Goal: Task Accomplishment & Management: Use online tool/utility

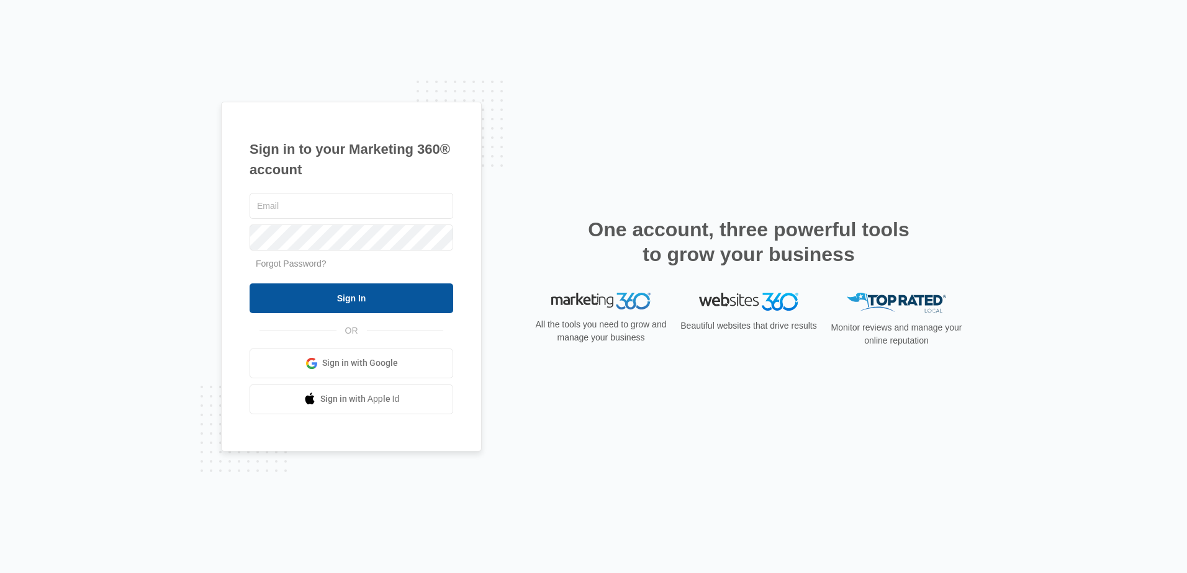
type input "ekenney@totalcomfortinc.net"
click at [384, 289] on input "Sign In" at bounding box center [351, 299] width 204 height 30
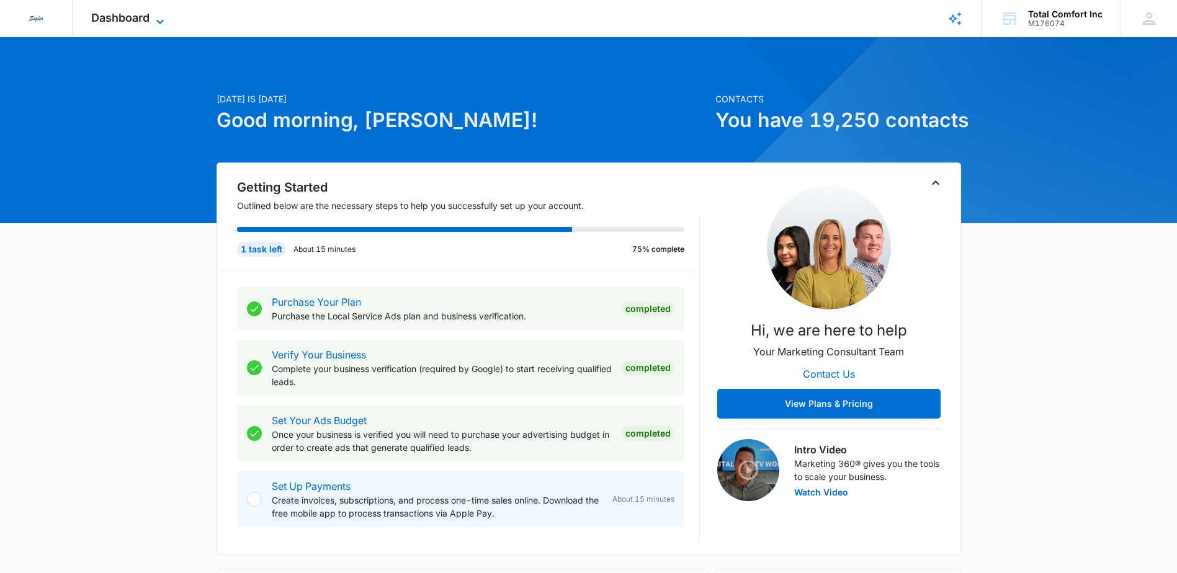
click at [168, 19] on icon at bounding box center [160, 21] width 15 height 15
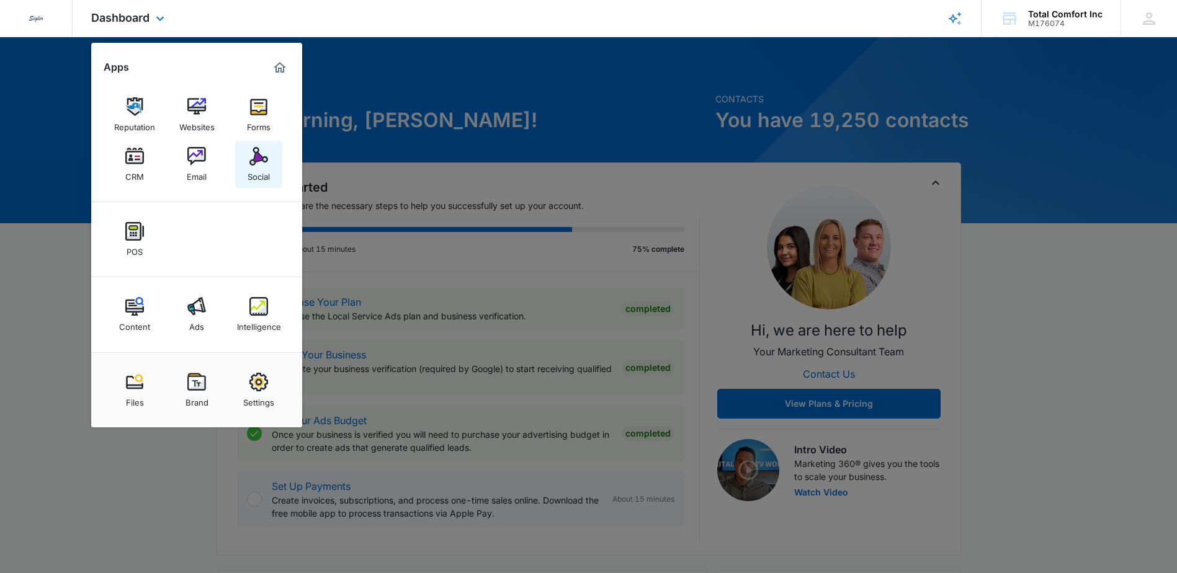
click at [249, 154] on link "Social" at bounding box center [258, 164] width 47 height 47
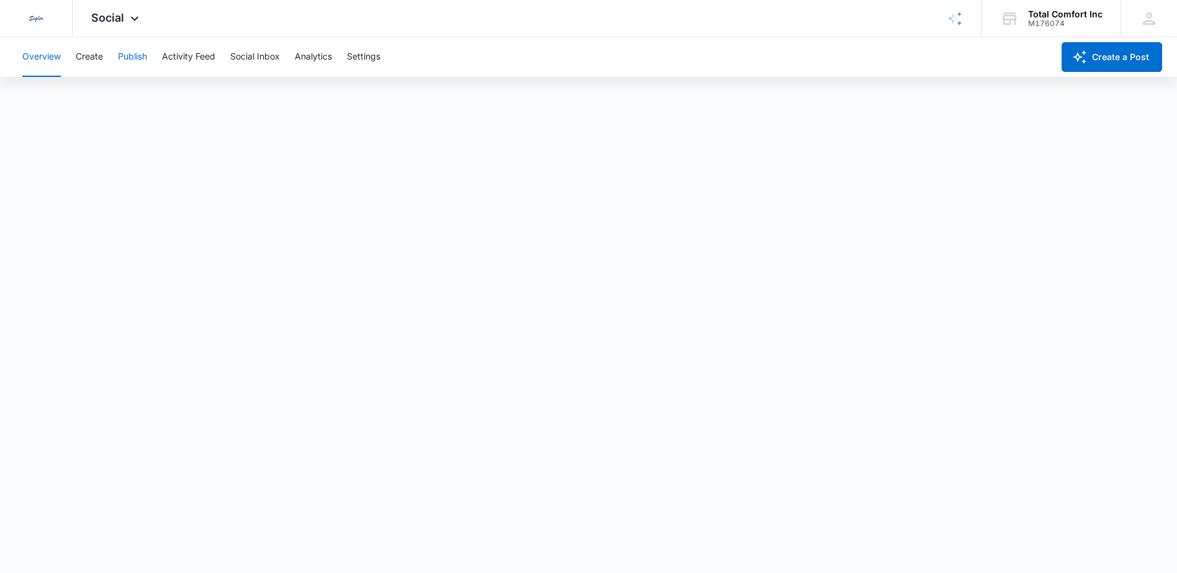
scroll to position [3, 0]
